Goal: Task Accomplishment & Management: Use online tool/utility

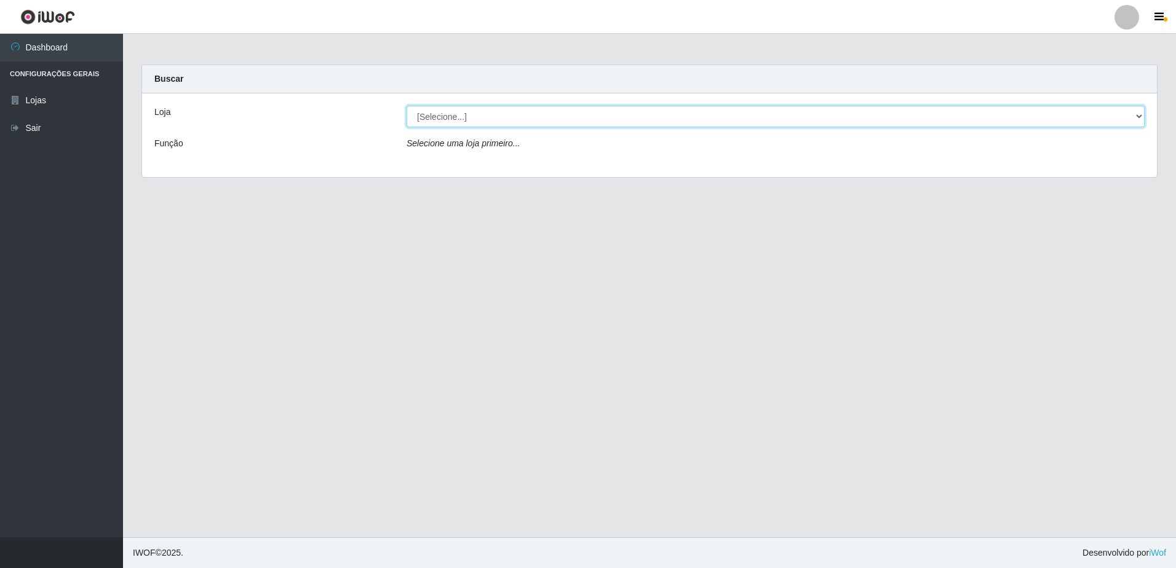
click at [501, 116] on select "[Selecione...] Extraplus - Loja 50 [GEOGRAPHIC_DATA]" at bounding box center [775, 117] width 738 height 22
select select "451"
click at [406, 106] on select "[Selecione...] Extraplus - Loja 50 [GEOGRAPHIC_DATA]" at bounding box center [775, 117] width 738 height 22
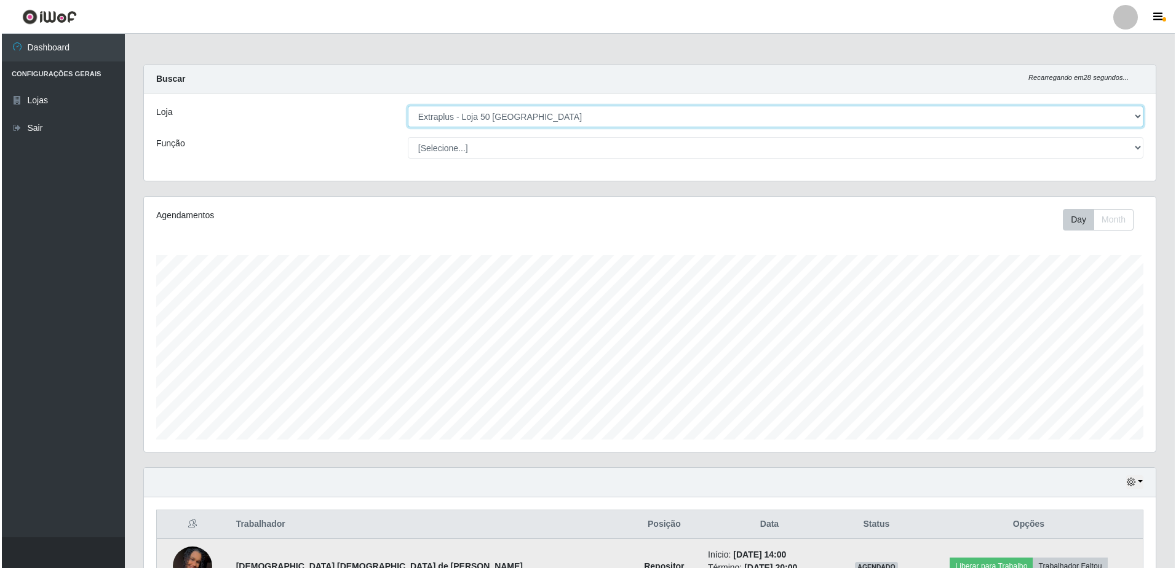
scroll to position [303, 0]
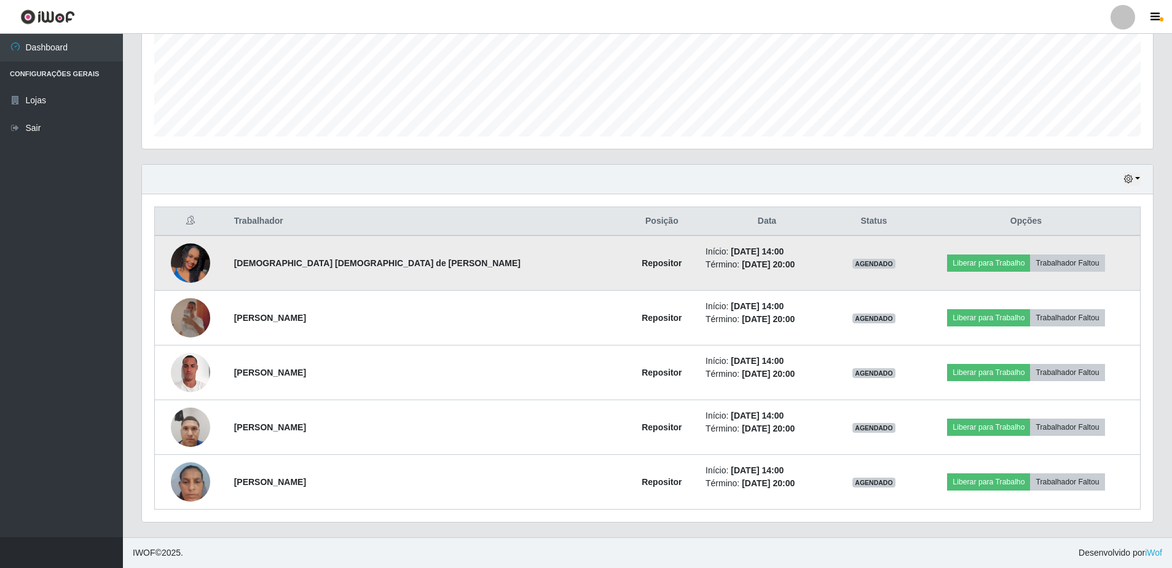
click at [920, 260] on td "Liberar para Trabalho Trabalhador Faltou" at bounding box center [1026, 262] width 229 height 55
click at [947, 264] on button "Liberar para Trabalho" at bounding box center [988, 263] width 83 height 17
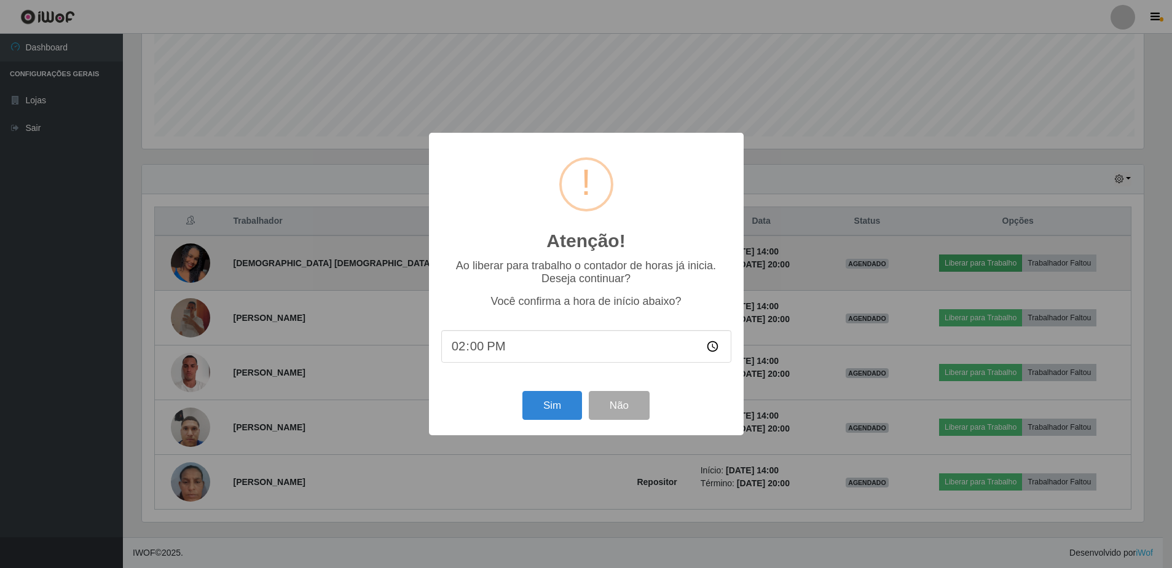
scroll to position [255, 1005]
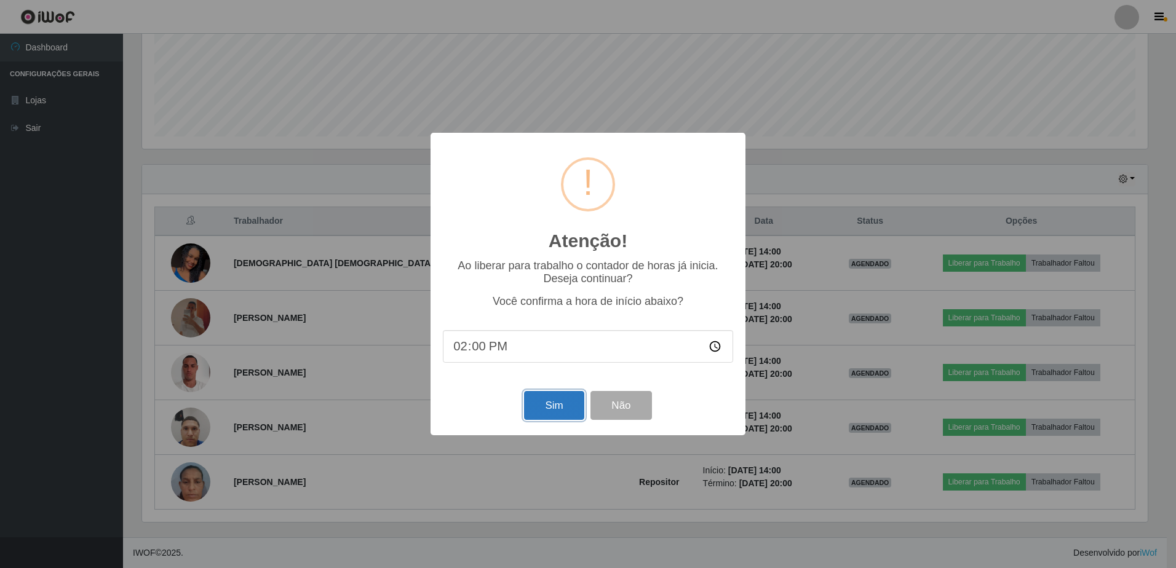
click at [559, 413] on button "Sim" at bounding box center [554, 405] width 60 height 29
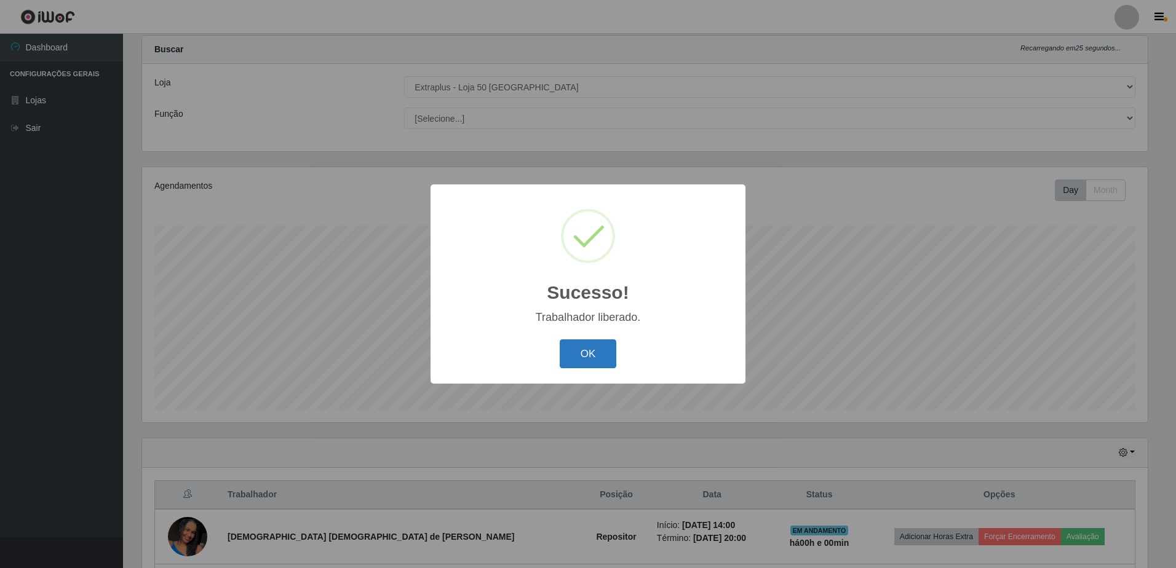
click at [591, 358] on button "OK" at bounding box center [587, 353] width 57 height 29
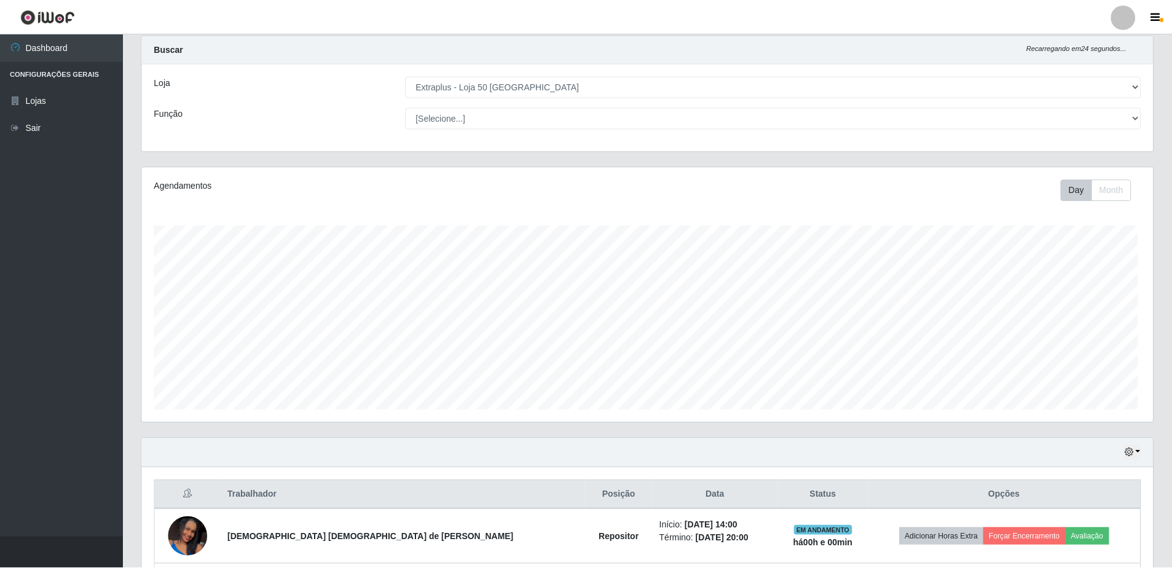
scroll to position [255, 1011]
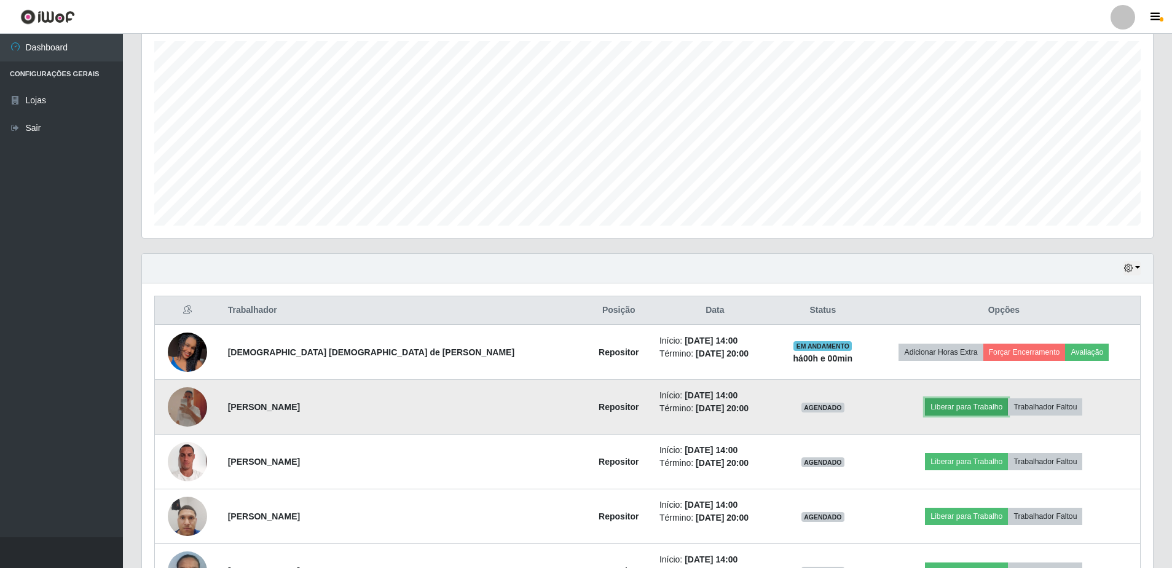
click at [925, 412] on button "Liberar para Trabalho" at bounding box center [966, 406] width 83 height 17
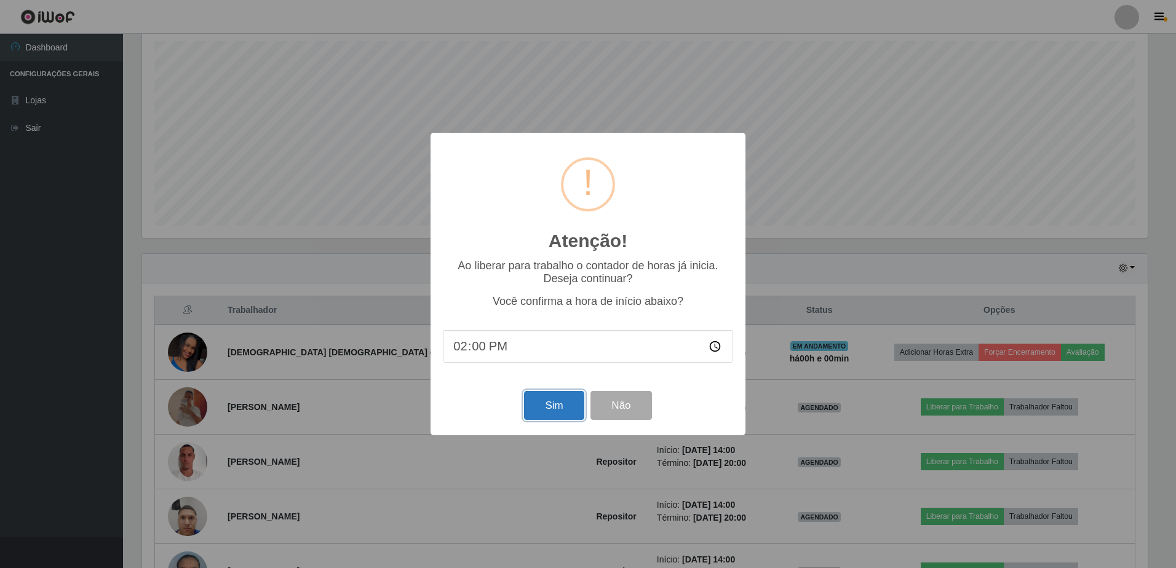
click at [561, 406] on button "Sim" at bounding box center [554, 405] width 60 height 29
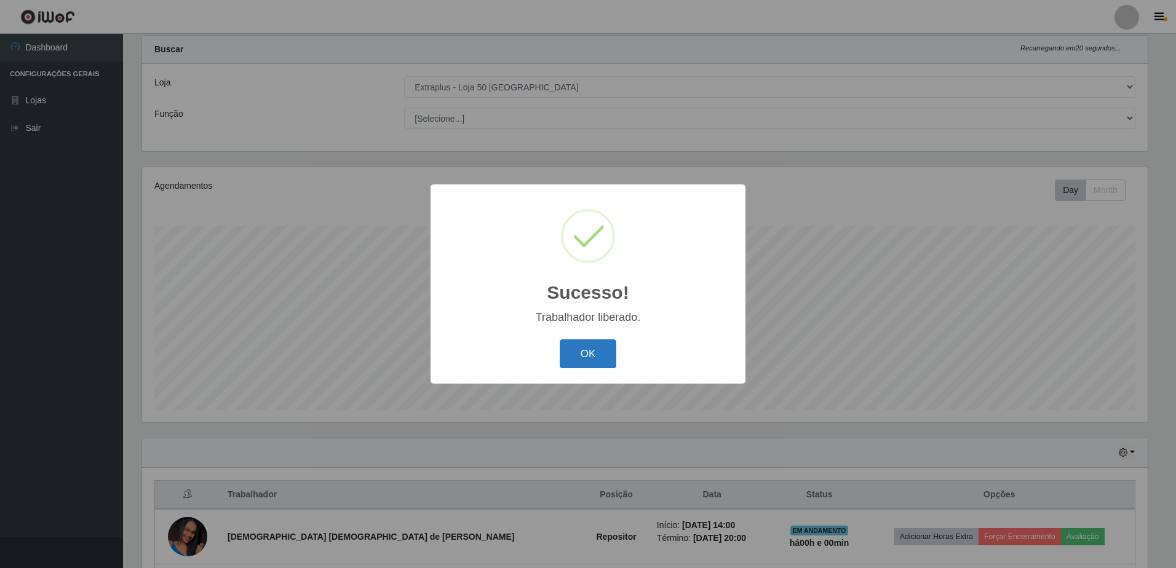
click at [572, 355] on button "OK" at bounding box center [587, 353] width 57 height 29
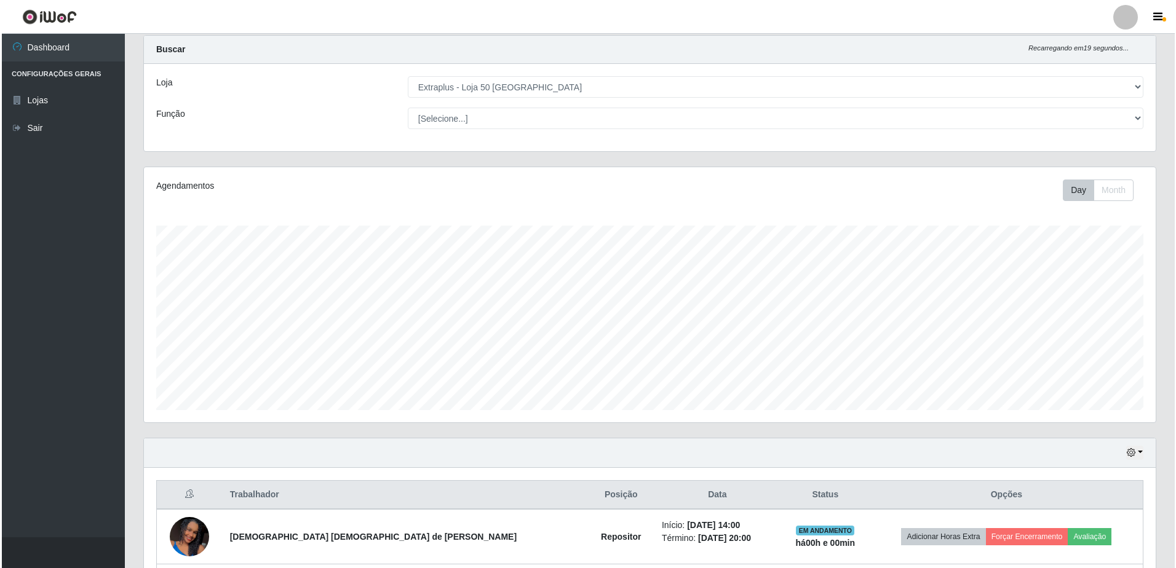
scroll to position [275, 0]
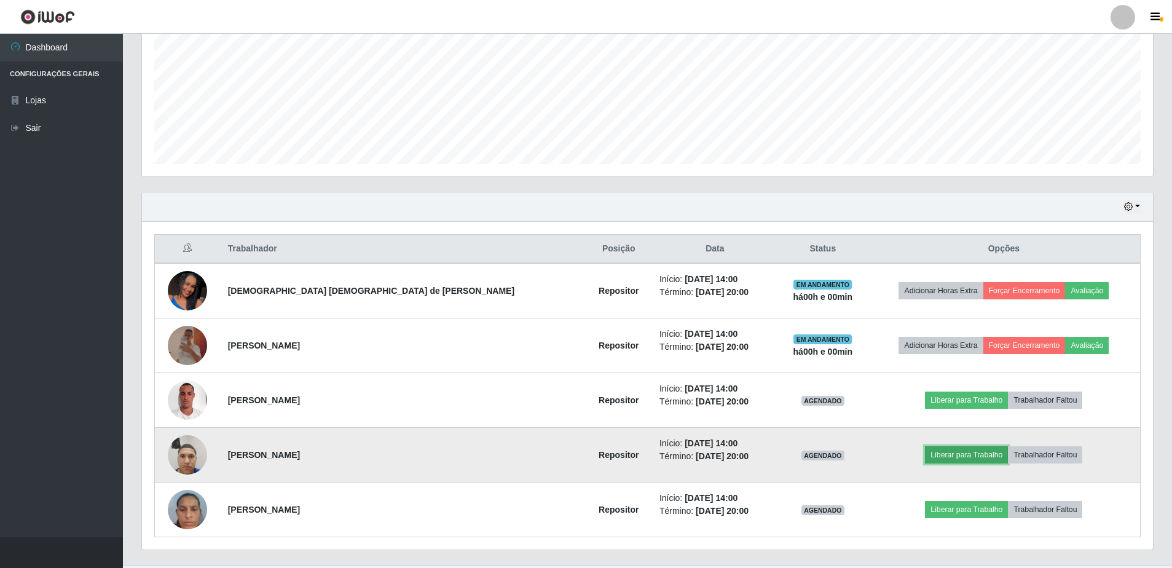
click at [945, 455] on button "Liberar para Trabalho" at bounding box center [966, 454] width 83 height 17
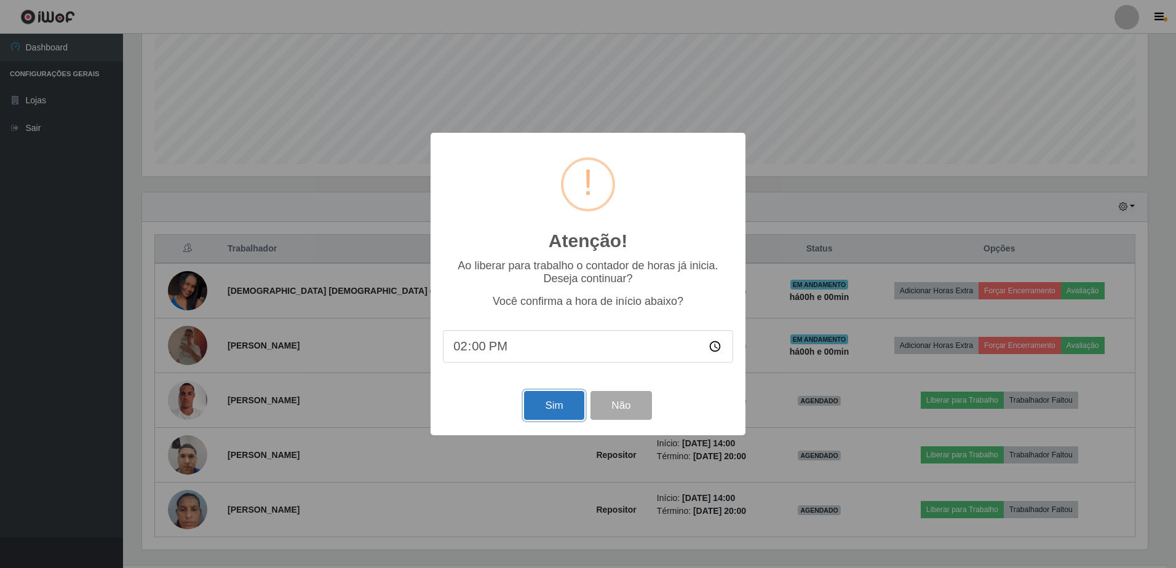
click at [545, 416] on button "Sim" at bounding box center [554, 405] width 60 height 29
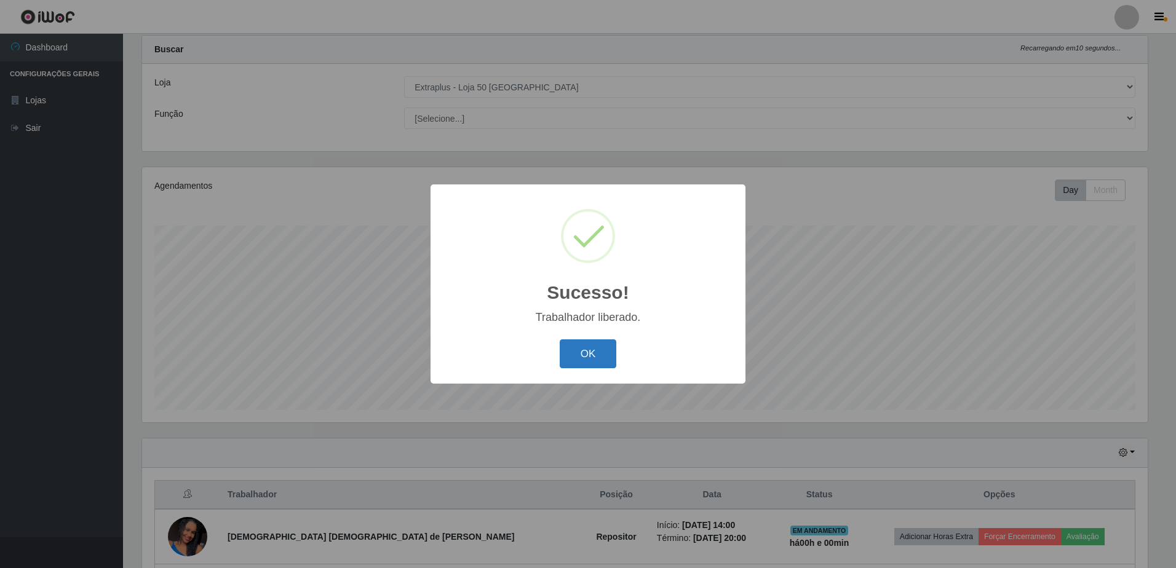
click at [580, 366] on button "OK" at bounding box center [587, 353] width 57 height 29
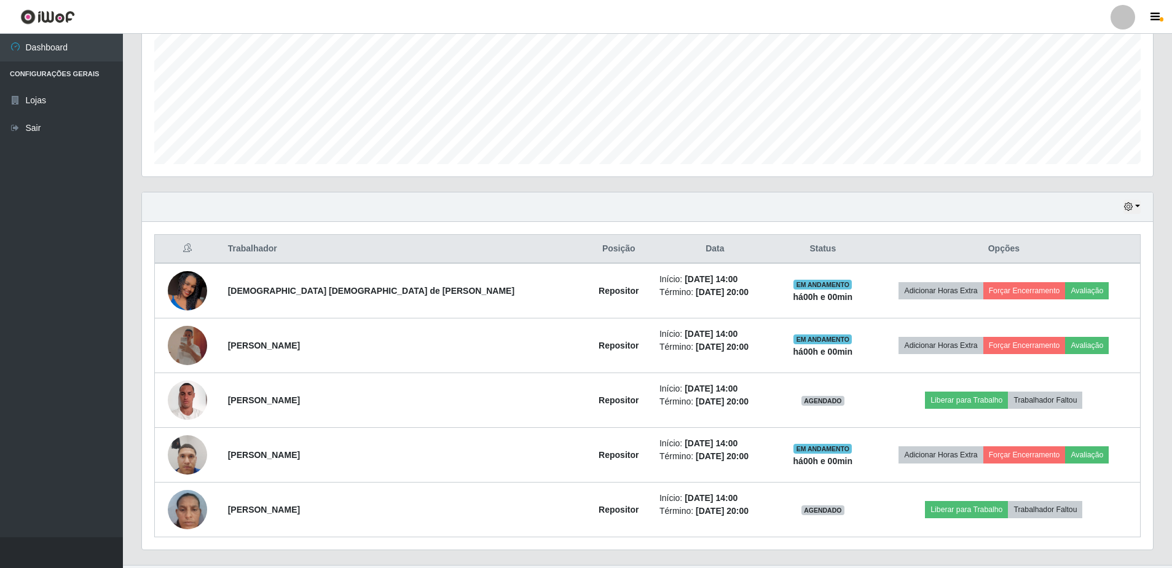
scroll to position [0, 0]
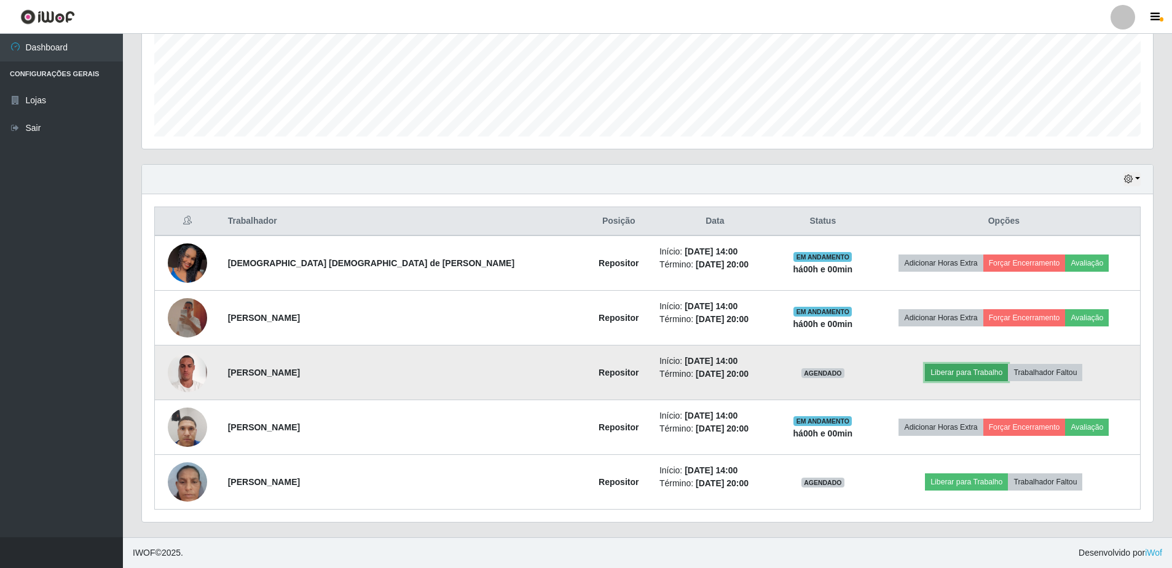
click at [928, 370] on button "Liberar para Trabalho" at bounding box center [966, 372] width 83 height 17
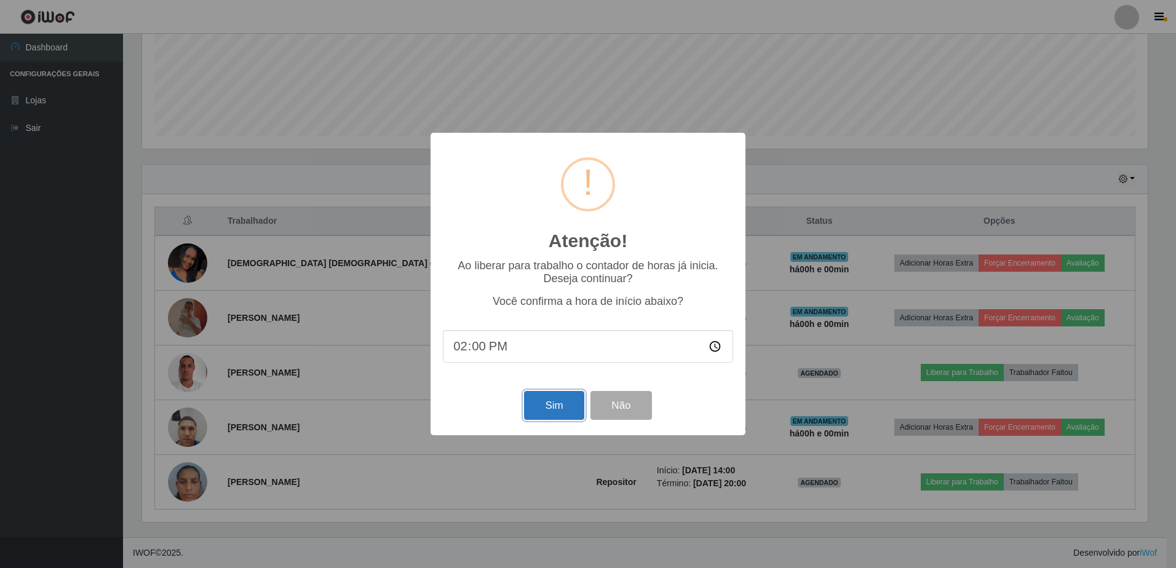
click at [549, 415] on button "Sim" at bounding box center [554, 405] width 60 height 29
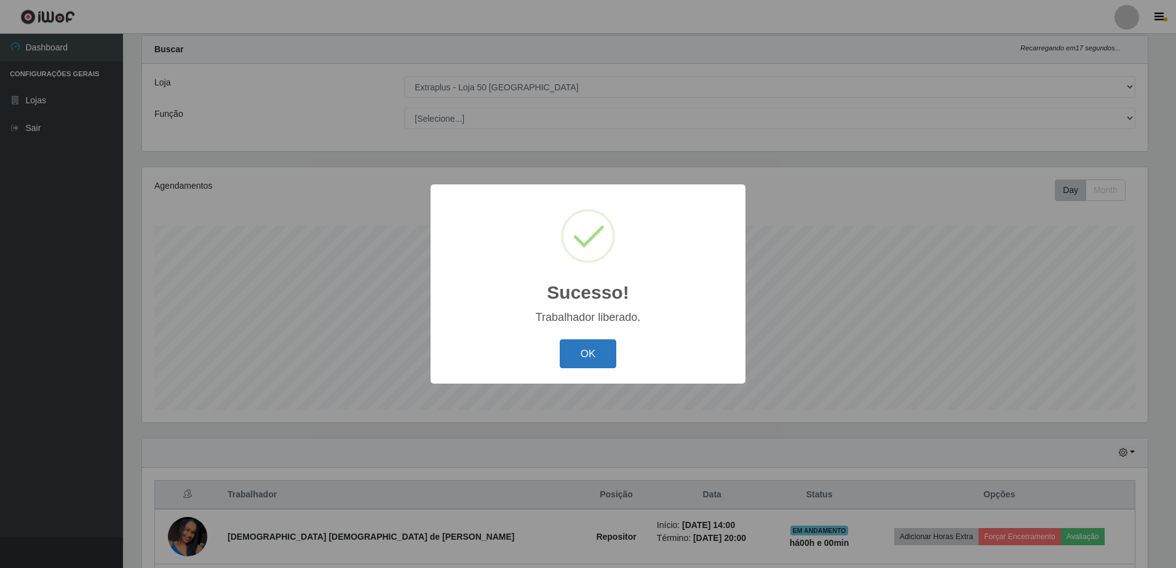
click at [577, 363] on button "OK" at bounding box center [587, 353] width 57 height 29
